Goal: Task Accomplishment & Management: Use online tool/utility

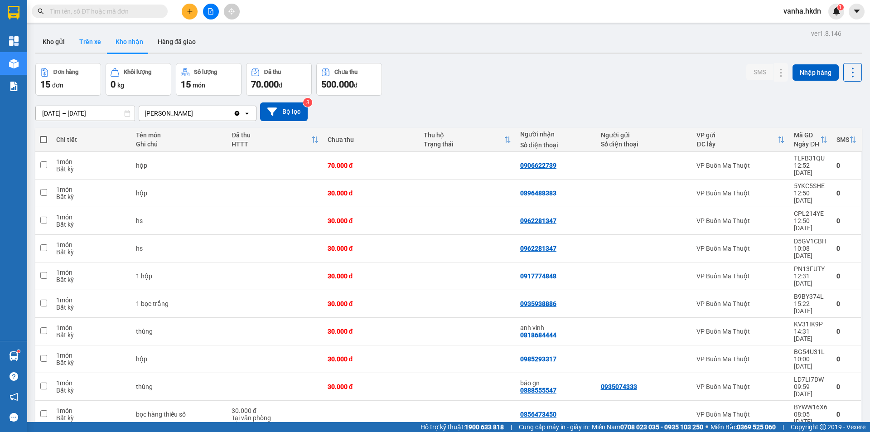
click at [92, 40] on button "Trên xe" at bounding box center [90, 42] width 36 height 22
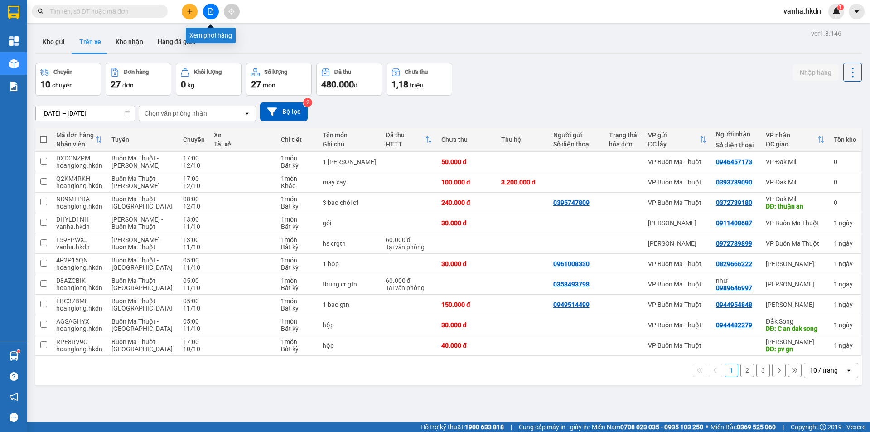
click at [210, 14] on button at bounding box center [211, 12] width 16 height 16
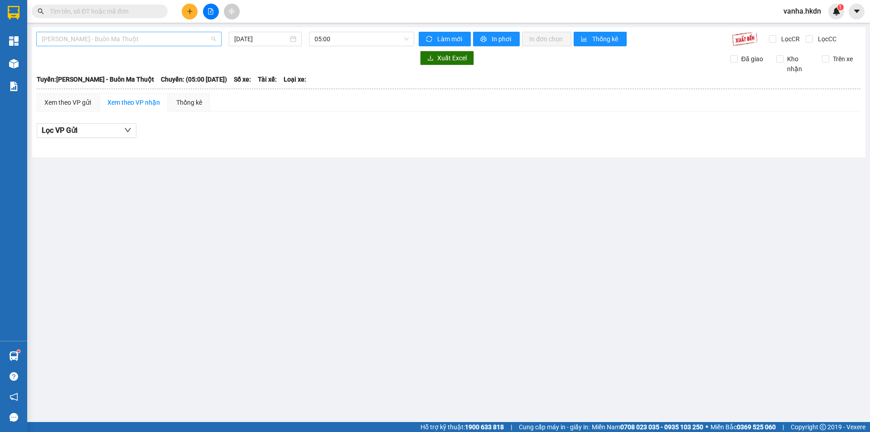
click at [141, 41] on span "[PERSON_NAME] - Buôn Ma Thuột" at bounding box center [129, 39] width 174 height 14
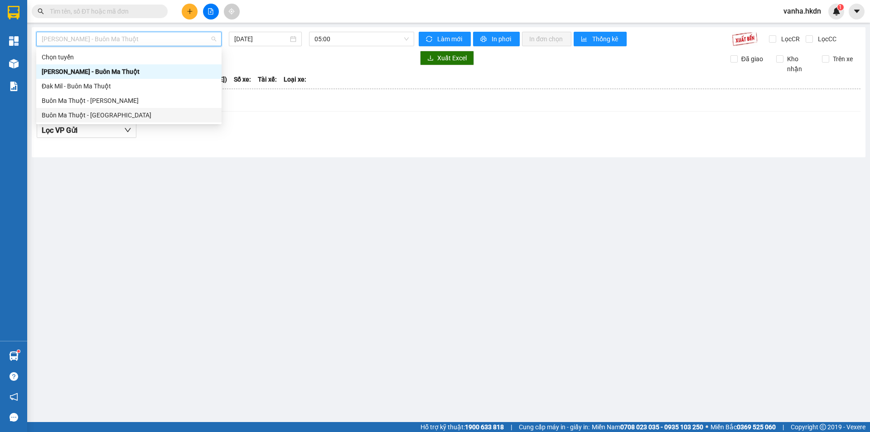
click at [82, 113] on div "Buôn Ma Thuột - [GEOGRAPHIC_DATA]" at bounding box center [129, 115] width 174 height 10
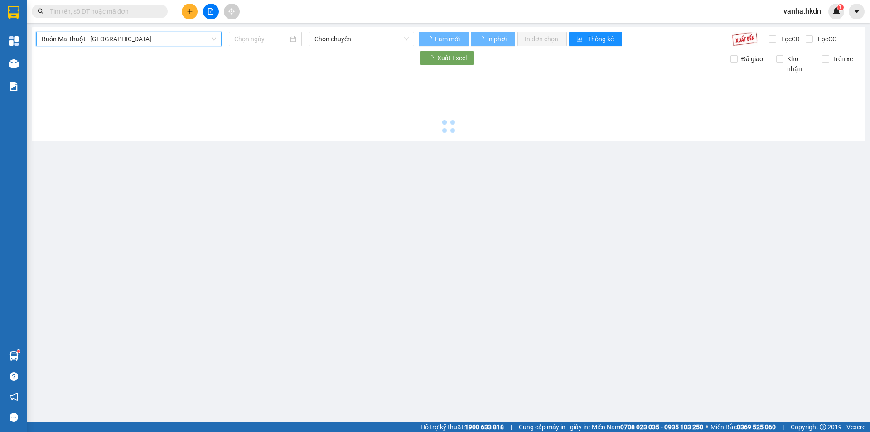
type input "[DATE]"
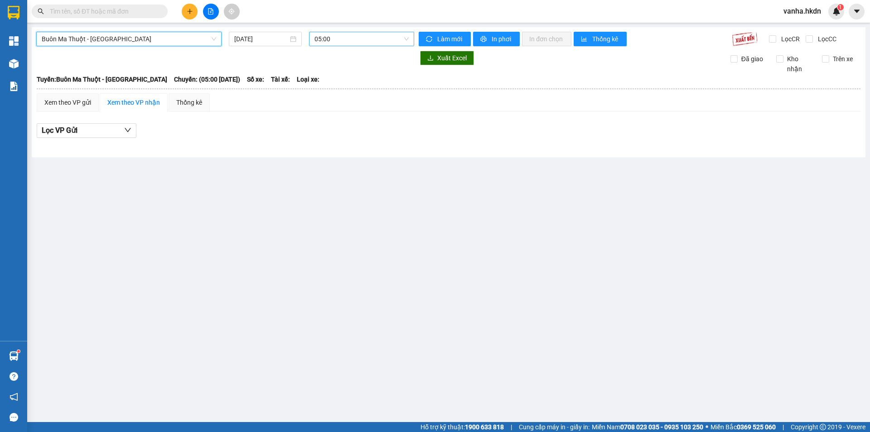
click at [351, 39] on span "05:00" at bounding box center [361, 39] width 94 height 14
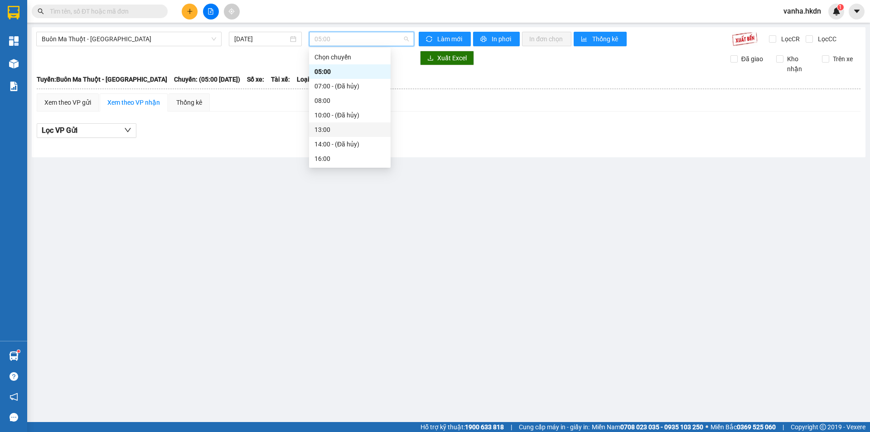
scroll to position [14, 0]
click at [328, 145] on div "16:00" at bounding box center [349, 144] width 71 height 10
click at [358, 36] on span "16:00" at bounding box center [361, 39] width 94 height 14
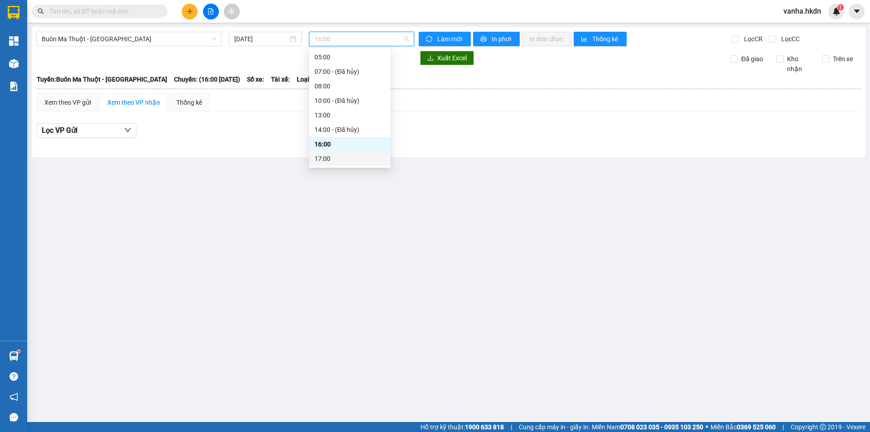
click at [325, 163] on div "17:00" at bounding box center [349, 159] width 71 height 10
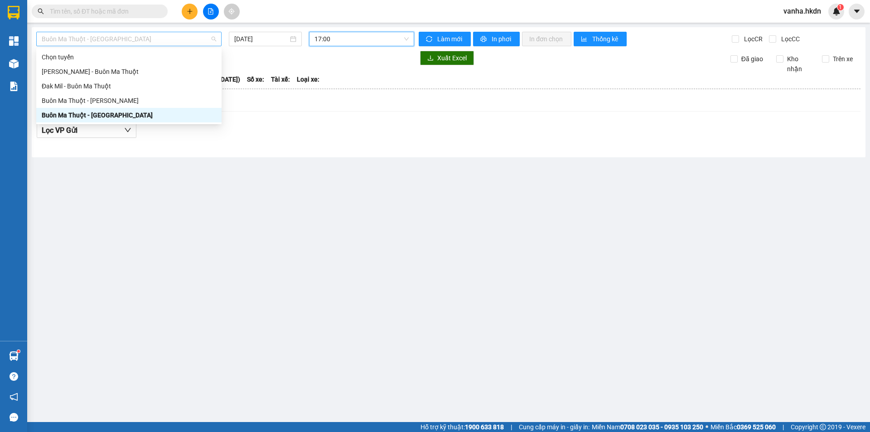
click at [162, 39] on span "Buôn Ma Thuột - [GEOGRAPHIC_DATA]" at bounding box center [129, 39] width 174 height 14
click at [87, 98] on div "Buôn Ma Thuột - [PERSON_NAME]" at bounding box center [129, 101] width 174 height 10
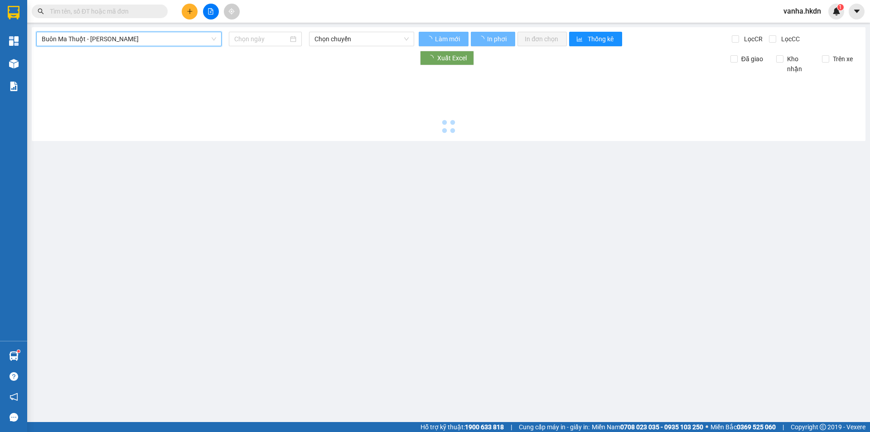
type input "[DATE]"
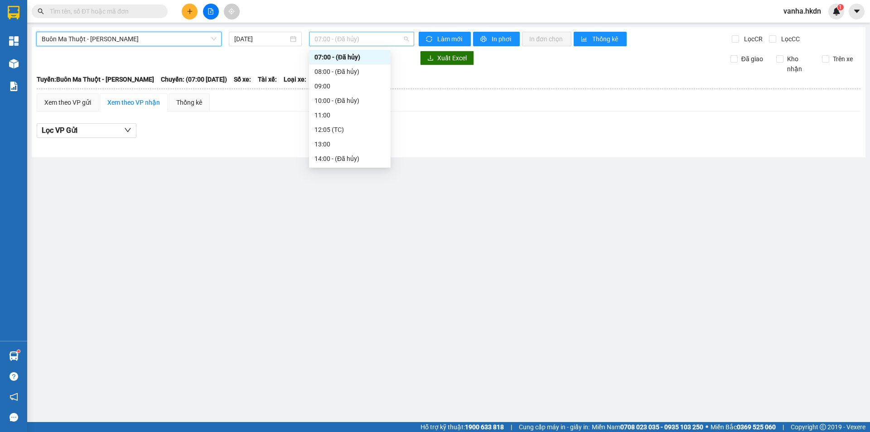
click at [370, 40] on span "07:00 - (Đã hủy)" at bounding box center [361, 39] width 94 height 14
